Goal: Task Accomplishment & Management: Manage account settings

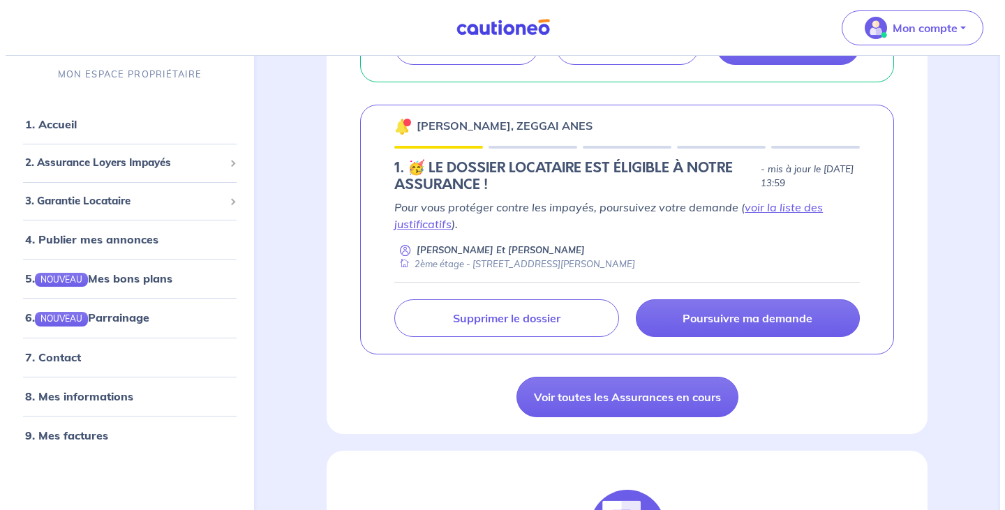
scroll to position [489, 0]
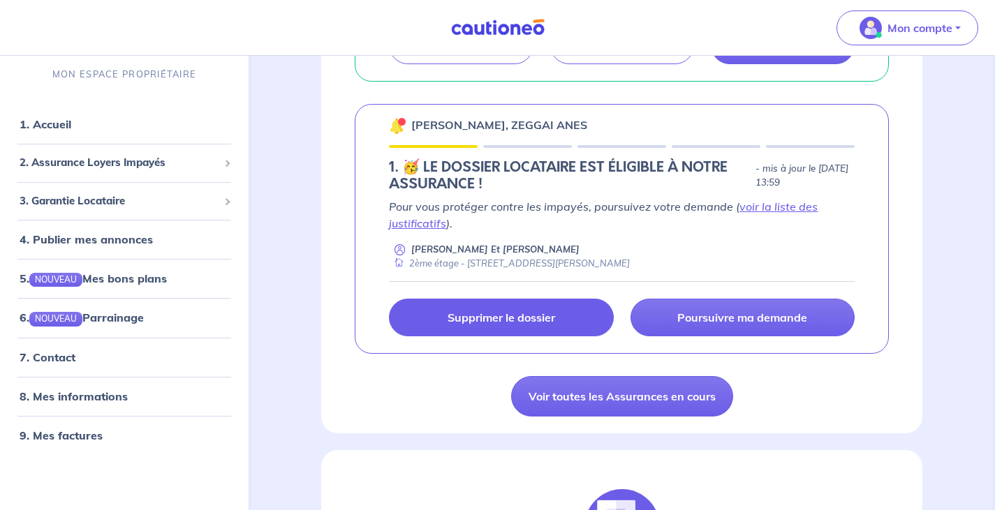
click at [509, 325] on p "Supprimer le dossier" at bounding box center [502, 318] width 108 height 14
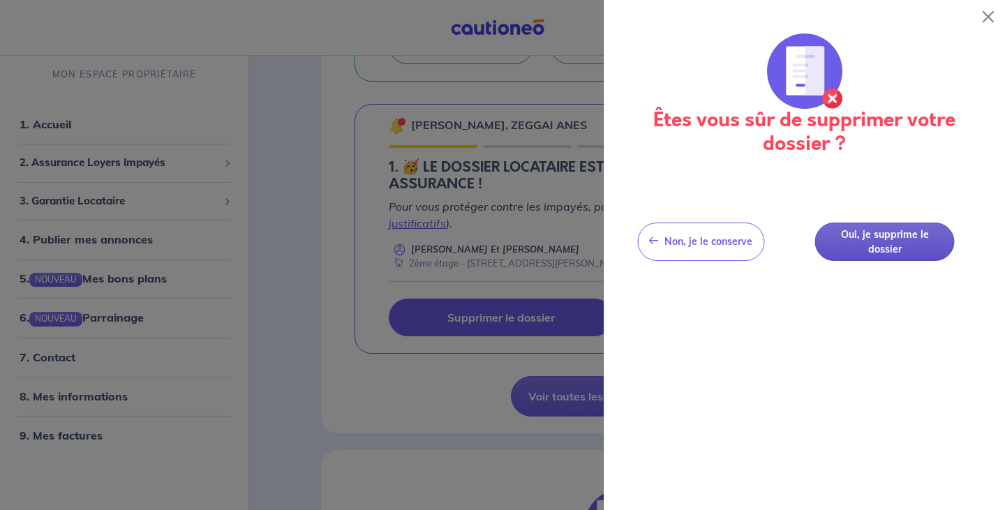
click at [896, 237] on button "Oui, je supprime le dossier" at bounding box center [885, 242] width 140 height 38
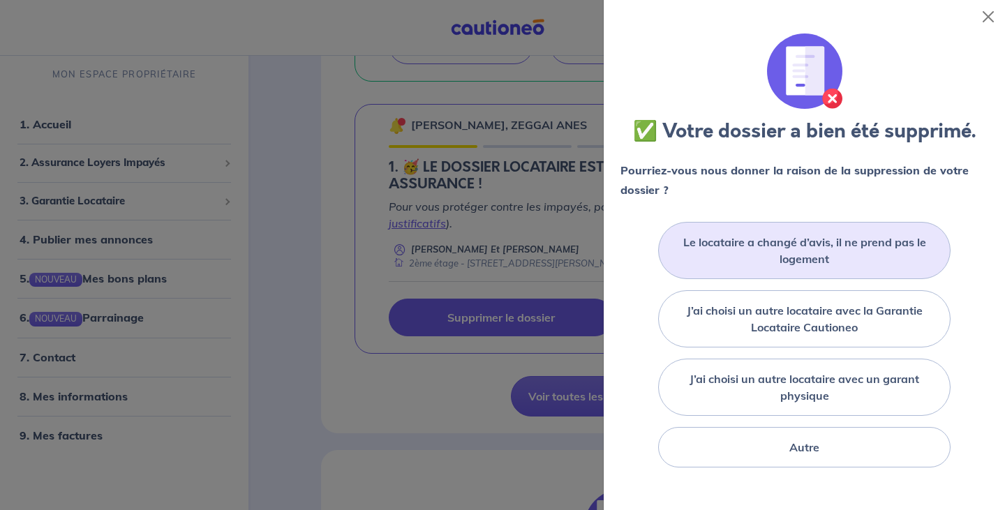
click at [808, 258] on label "Le locataire a changé d’avis, il ne prend pas le logement" at bounding box center [805, 251] width 258 height 34
click at [0, 0] on input "Le locataire a changé d’avis, il ne prend pas le logement" at bounding box center [0, 0] width 0 height 0
click at [989, 15] on button "Close" at bounding box center [988, 17] width 22 height 22
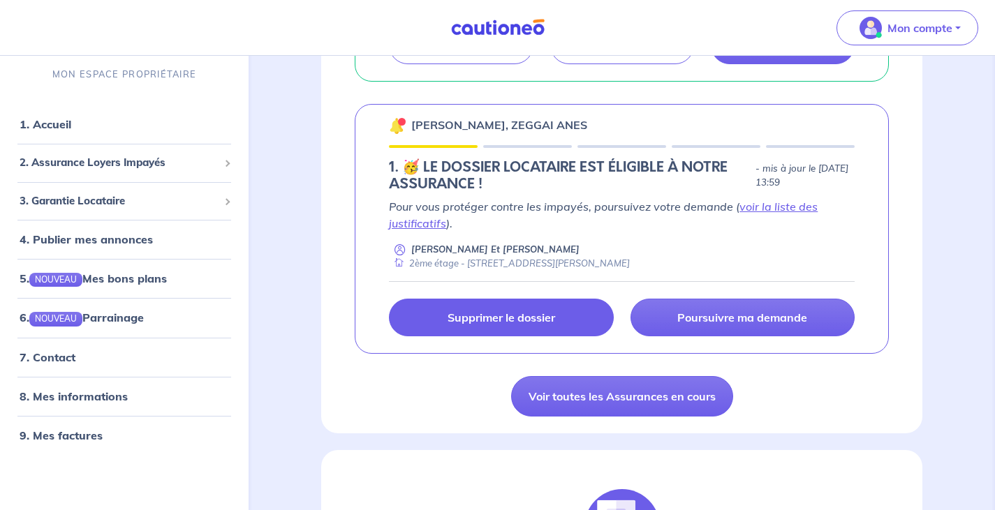
click at [495, 325] on p "Supprimer le dossier" at bounding box center [502, 318] width 108 height 14
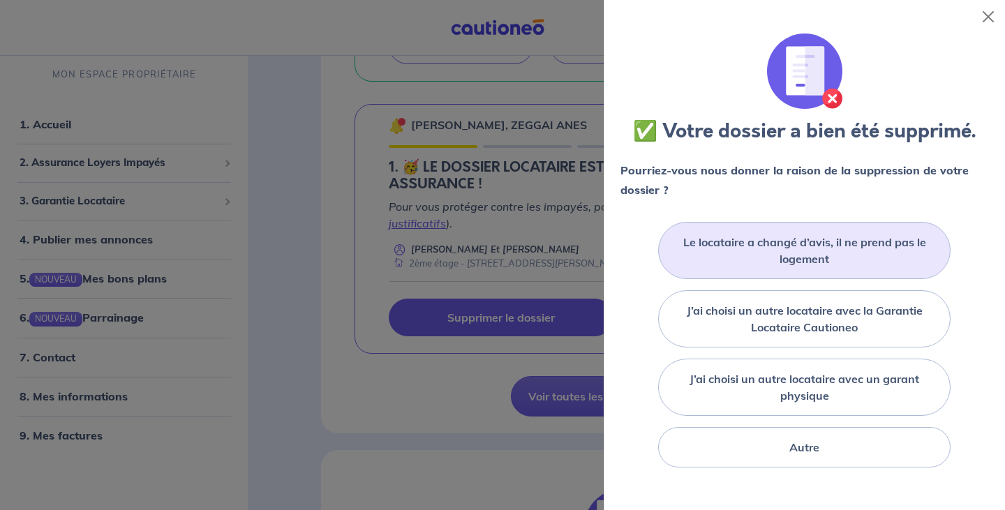
click at [790, 251] on label "Le locataire a changé d’avis, il ne prend pas le logement" at bounding box center [805, 251] width 258 height 34
click at [0, 0] on input "Le locataire a changé d’avis, il ne prend pas le logement" at bounding box center [0, 0] width 0 height 0
click at [790, 251] on label "Le locataire a changé d’avis, il ne prend pas le logement" at bounding box center [805, 251] width 258 height 34
click at [0, 0] on input "Le locataire a changé d’avis, il ne prend pas le logement" at bounding box center [0, 0] width 0 height 0
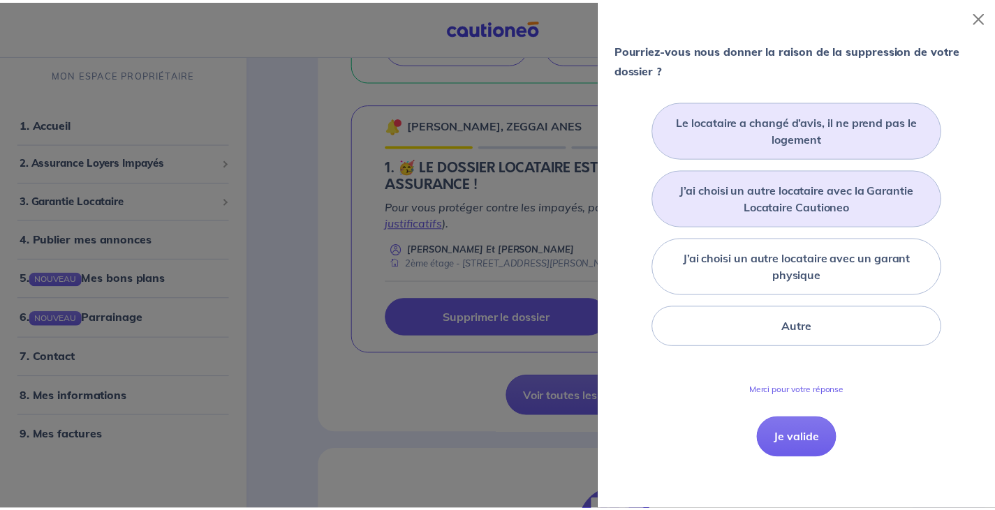
scroll to position [125, 0]
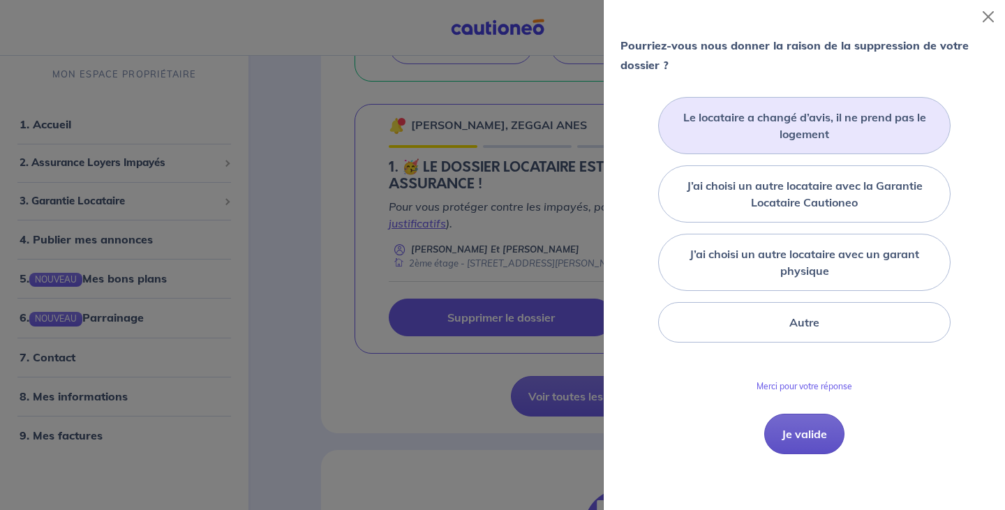
click at [794, 441] on button "Je valide" at bounding box center [805, 434] width 80 height 40
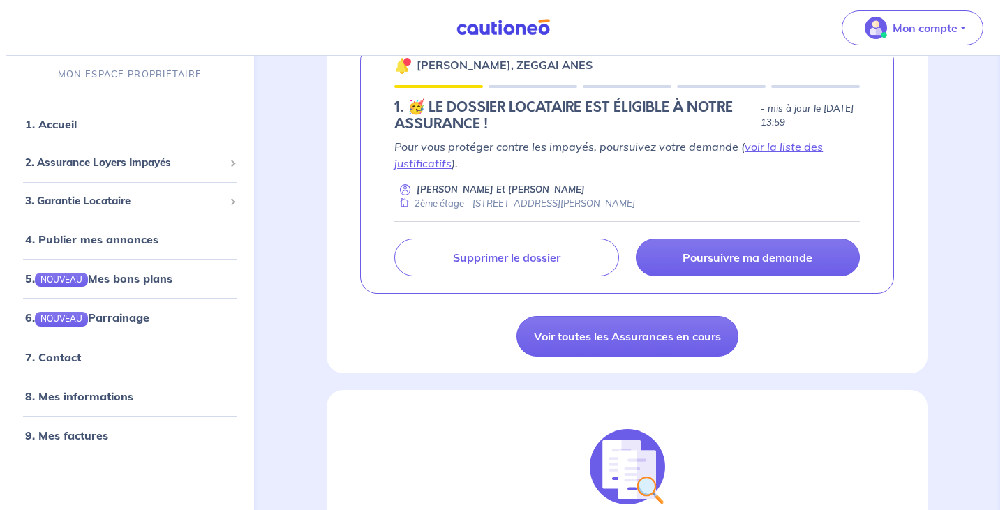
scroll to position [559, 0]
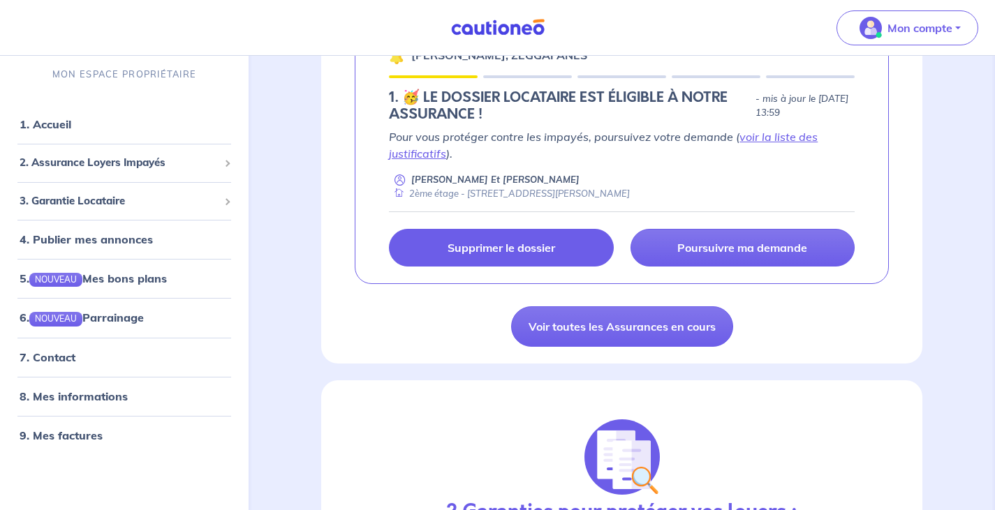
click at [495, 255] on p "Supprimer le dossier" at bounding box center [502, 248] width 108 height 14
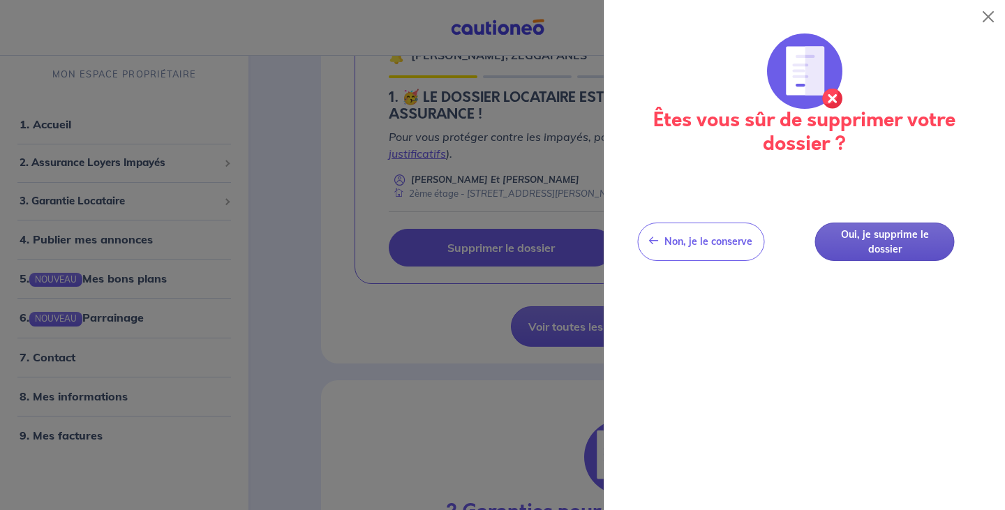
click at [896, 239] on button "Oui, je supprime le dossier" at bounding box center [885, 242] width 140 height 38
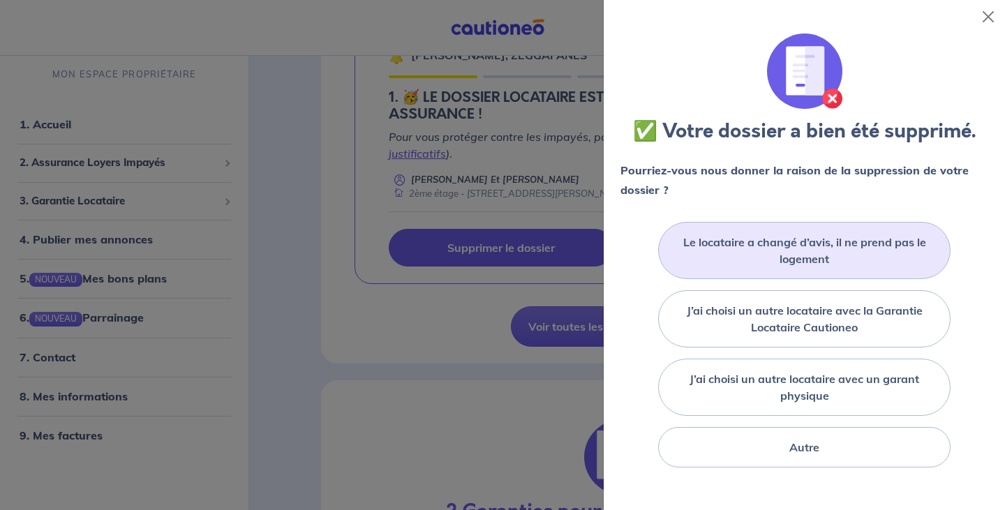
click at [786, 252] on label "Le locataire a changé d’avis, il ne prend pas le logement" at bounding box center [805, 251] width 258 height 34
click at [0, 0] on input "Le locataire a changé d’avis, il ne prend pas le logement" at bounding box center [0, 0] width 0 height 0
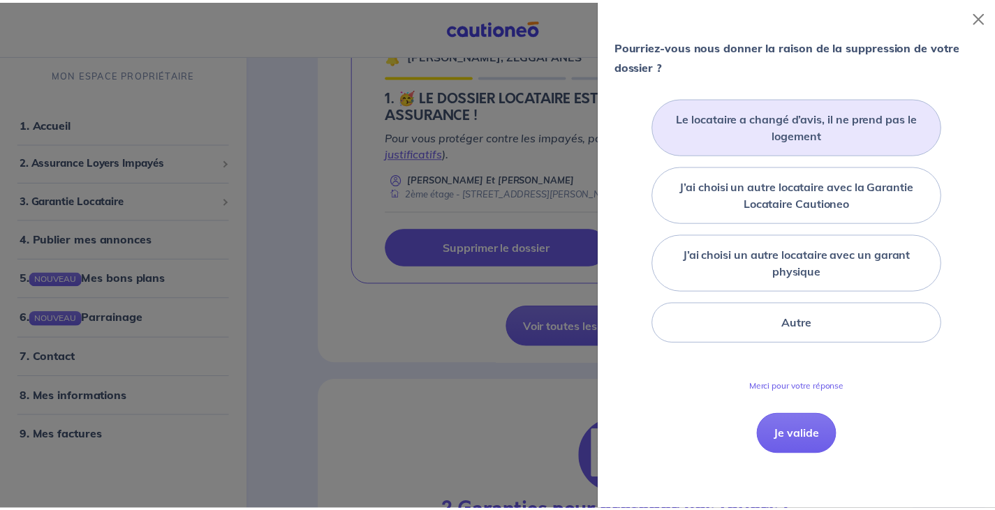
scroll to position [125, 0]
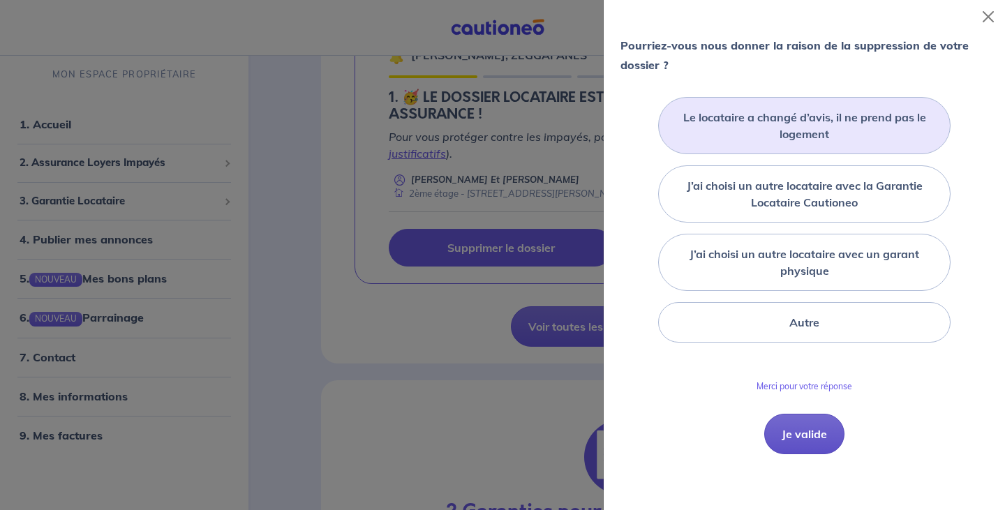
click at [801, 439] on button "Je valide" at bounding box center [805, 434] width 80 height 40
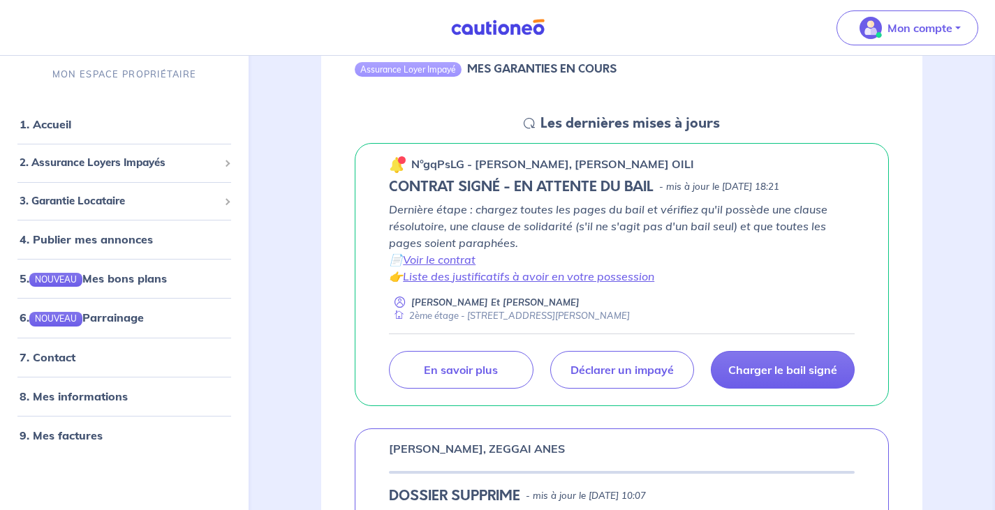
scroll to position [140, 0]
